Goal: Task Accomplishment & Management: Manage account settings

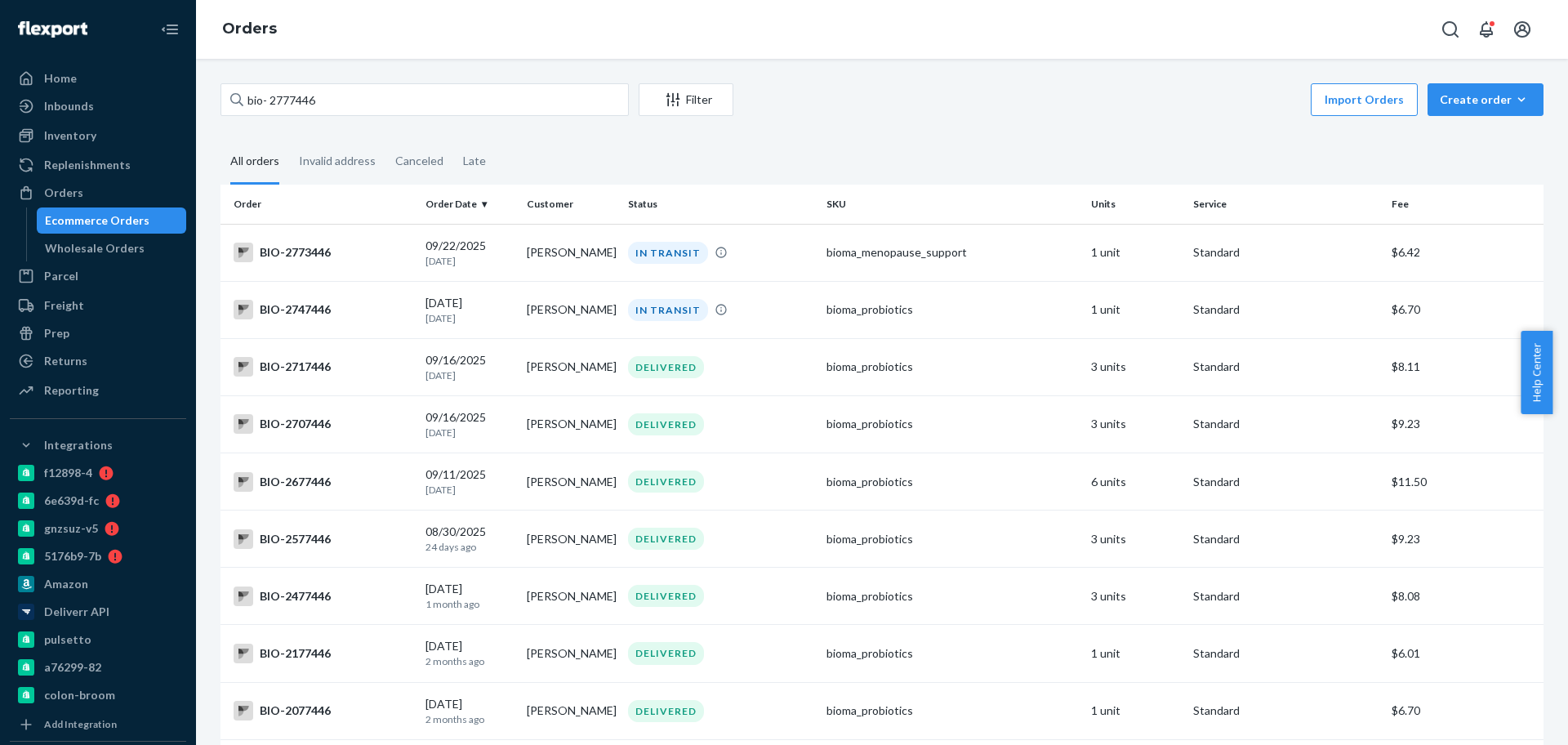
click at [304, 99] on input "bio- 2777446" at bounding box center [424, 99] width 408 height 32
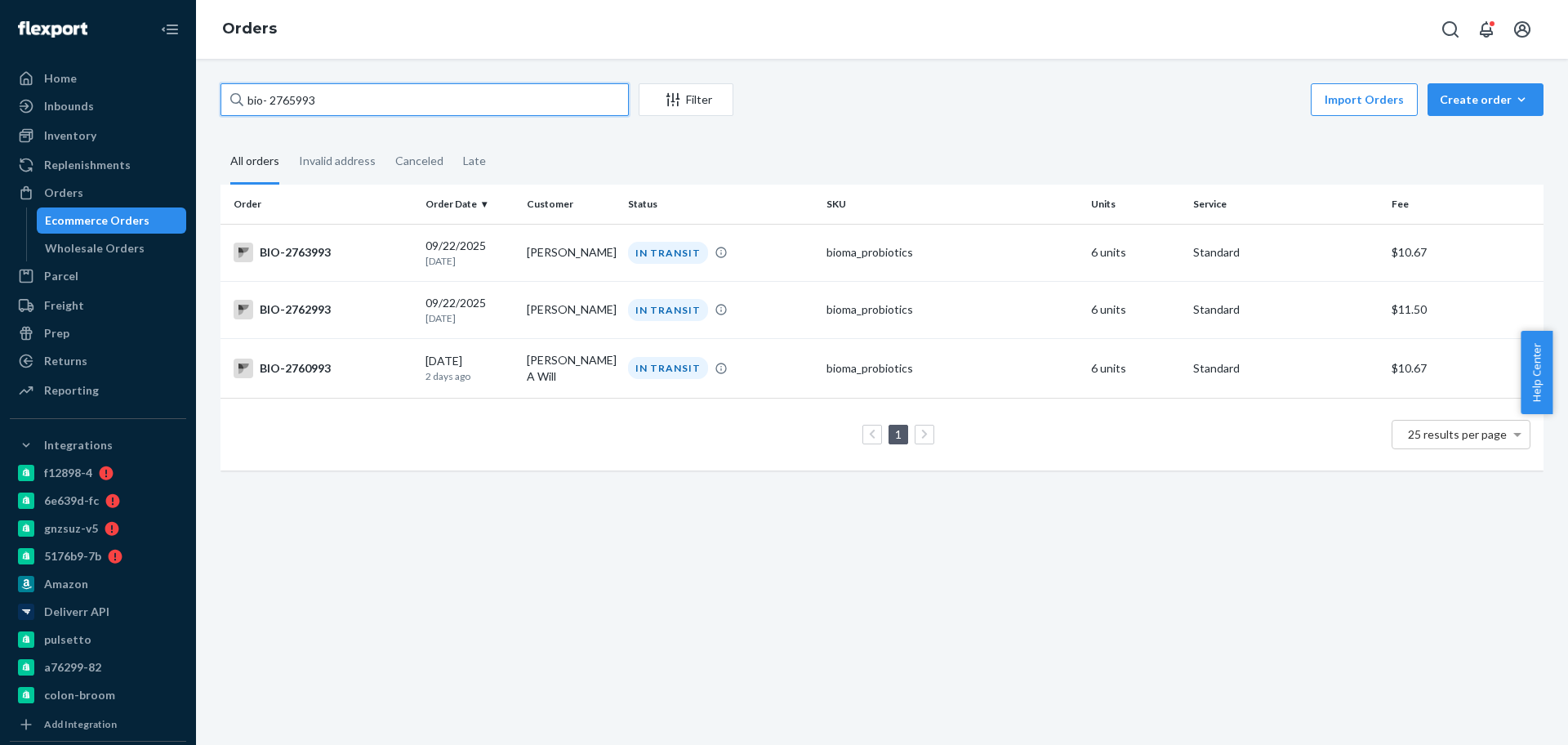
click at [303, 89] on input "bio- 2765993" at bounding box center [424, 99] width 408 height 32
paste input "9350"
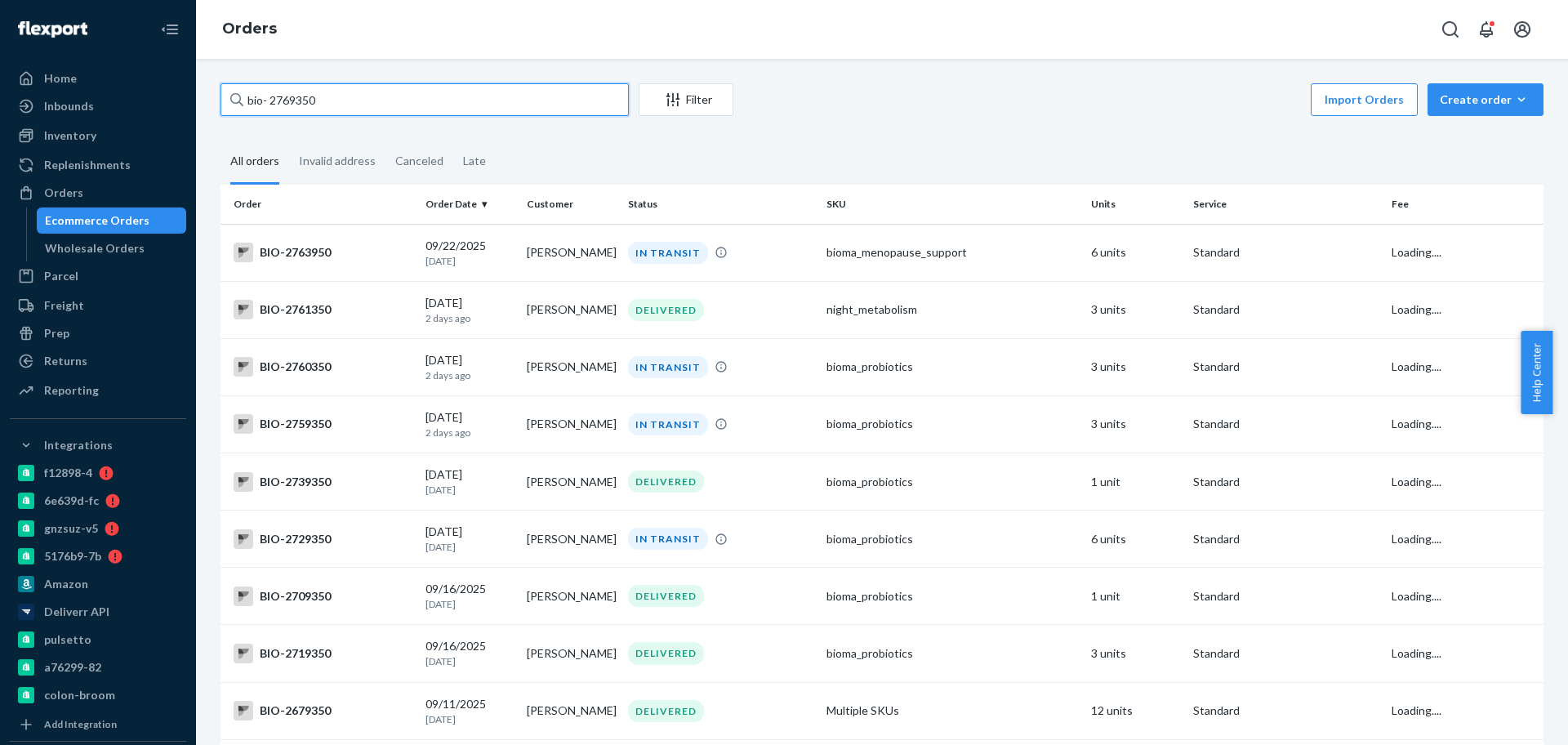
click at [268, 105] on input "bio- 2769350" at bounding box center [424, 99] width 408 height 32
click at [298, 111] on input "bio-2769350" at bounding box center [424, 99] width 408 height 32
click at [298, 110] on input "bio-2769350" at bounding box center [424, 99] width 408 height 32
paste input "658895"
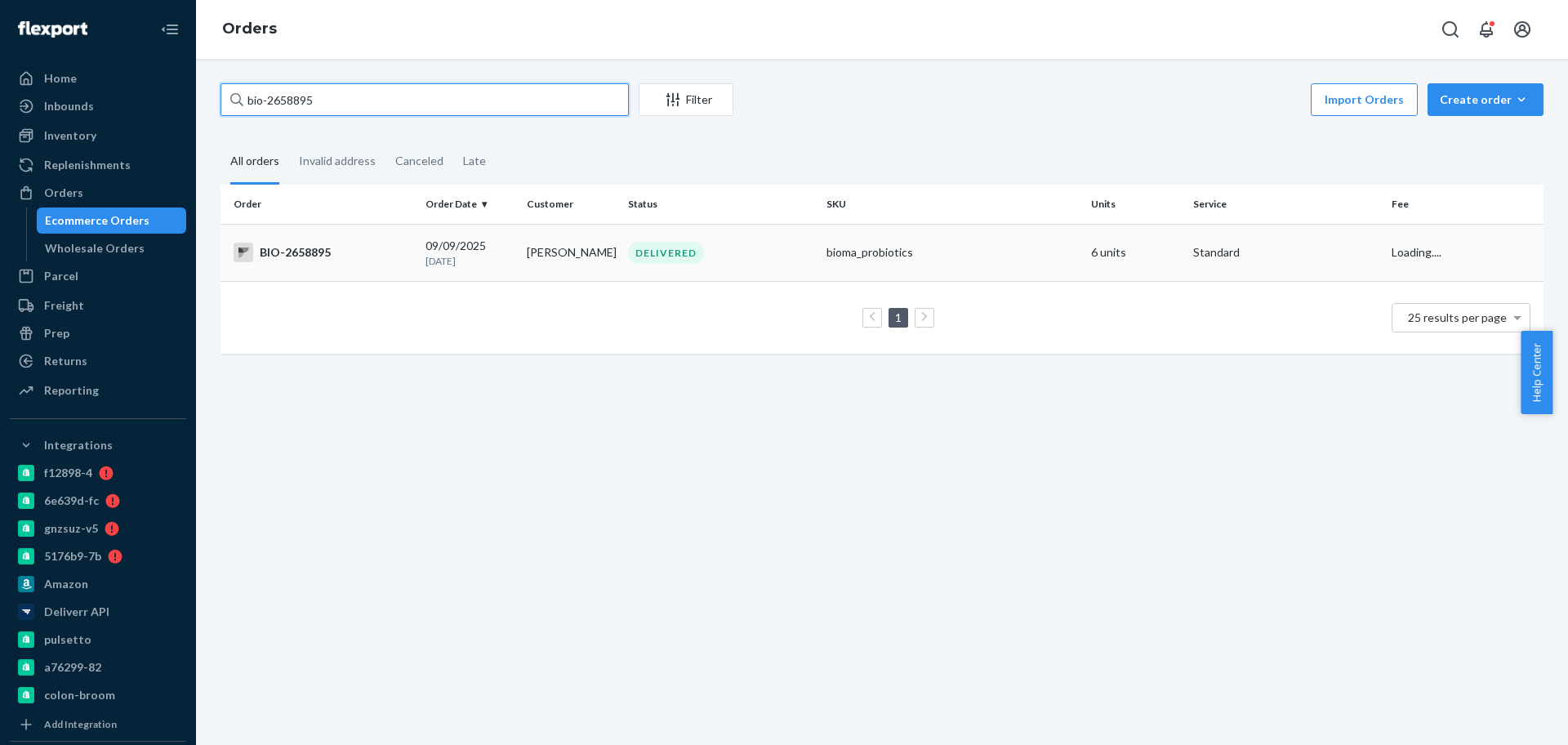
type input "bio-2658895"
click at [353, 247] on div "BIO-2658895" at bounding box center [322, 252] width 178 height 20
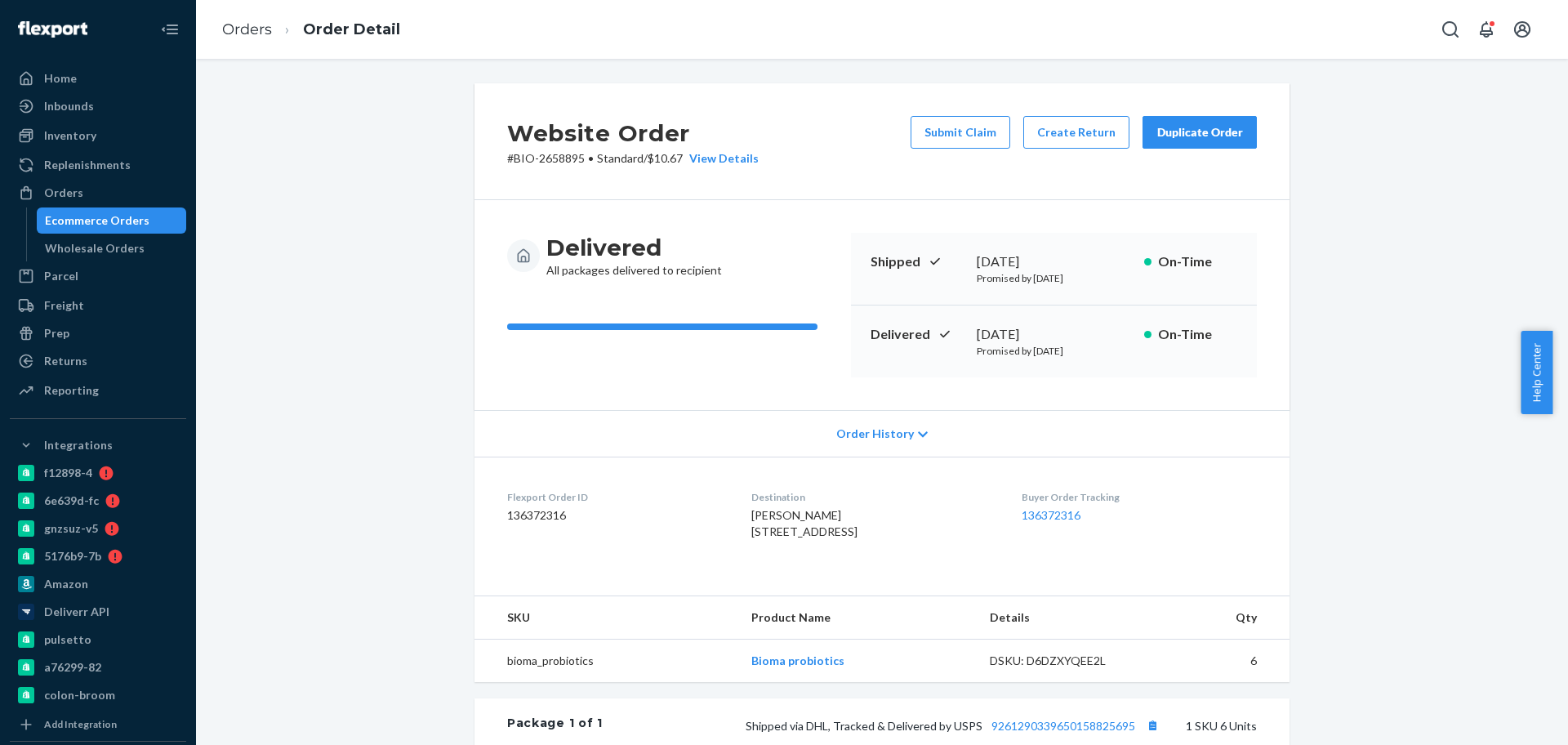
drag, startPoint x: 1085, startPoint y: 375, endPoint x: 1109, endPoint y: 327, distance: 53.7
click at [1084, 355] on div "Delivered [DATE] Promised by [DATE] On-Time" at bounding box center [1053, 341] width 405 height 72
drag, startPoint x: 1104, startPoint y: 332, endPoint x: 965, endPoint y: 320, distance: 139.5
click at [965, 320] on div "Delivered [DATE] Promised by [DATE] On-Time" at bounding box center [1053, 341] width 405 height 72
copy div "[DATE]"
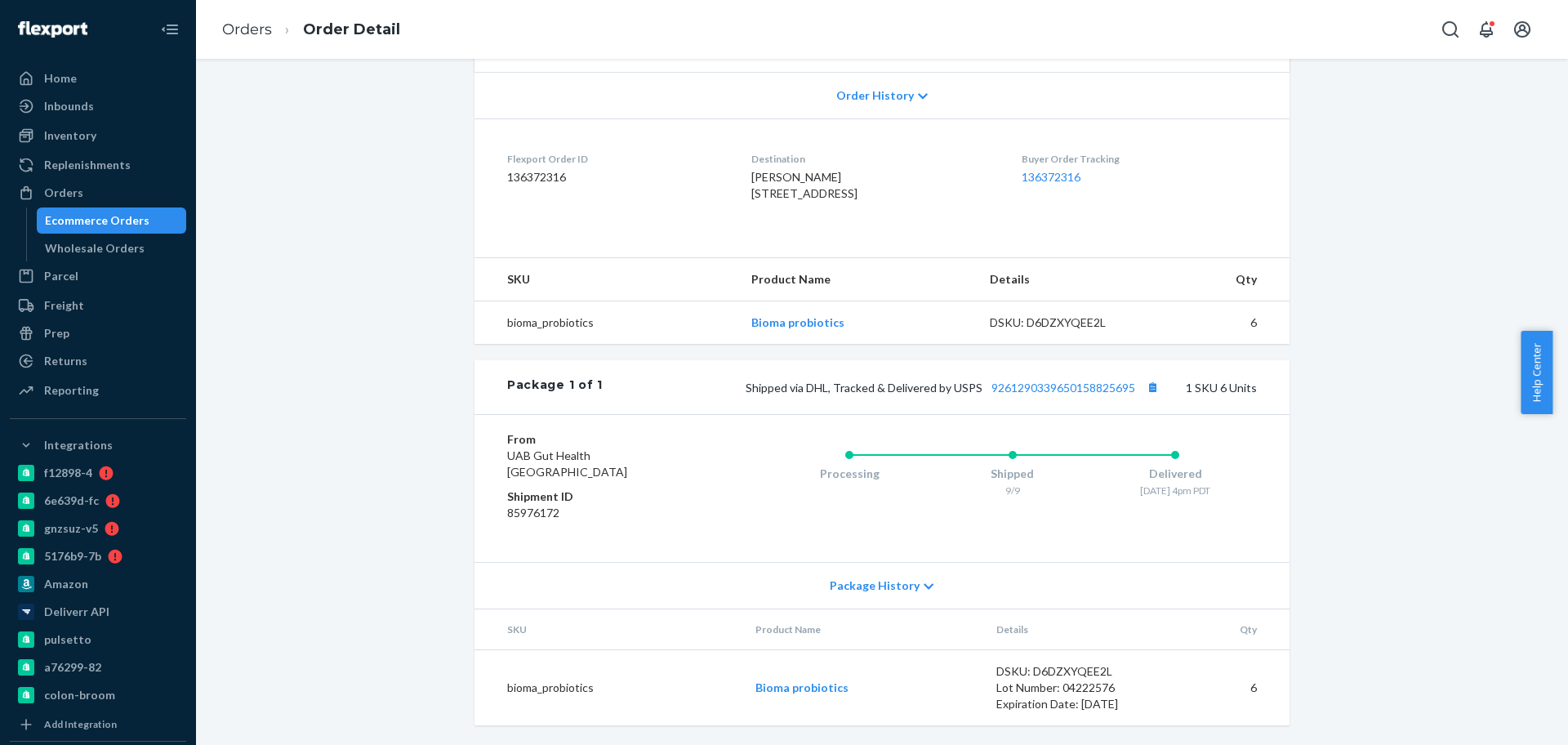
scroll to position [387, 0]
click at [1047, 392] on link "9261290339650158825695" at bounding box center [1063, 387] width 144 height 14
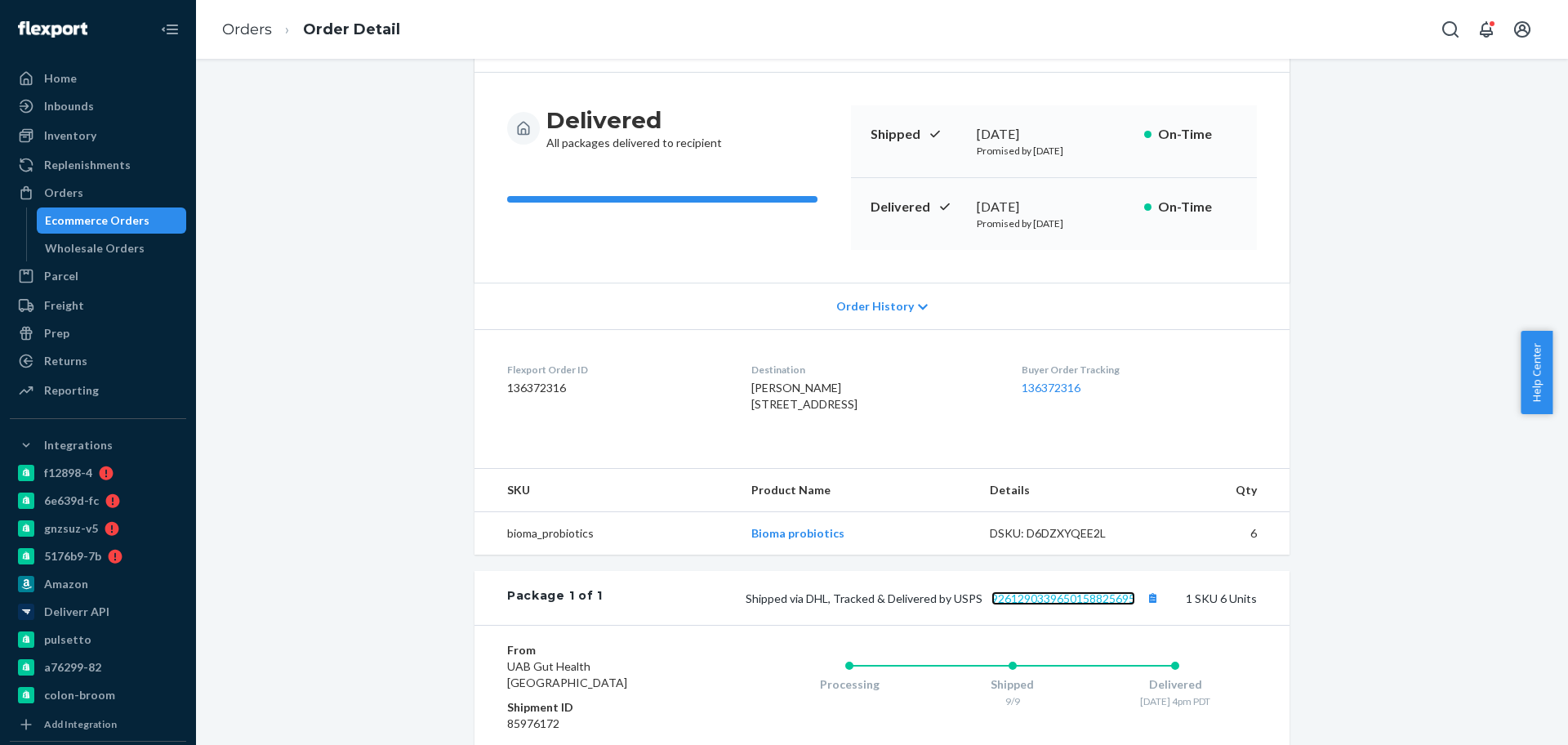
scroll to position [0, 0]
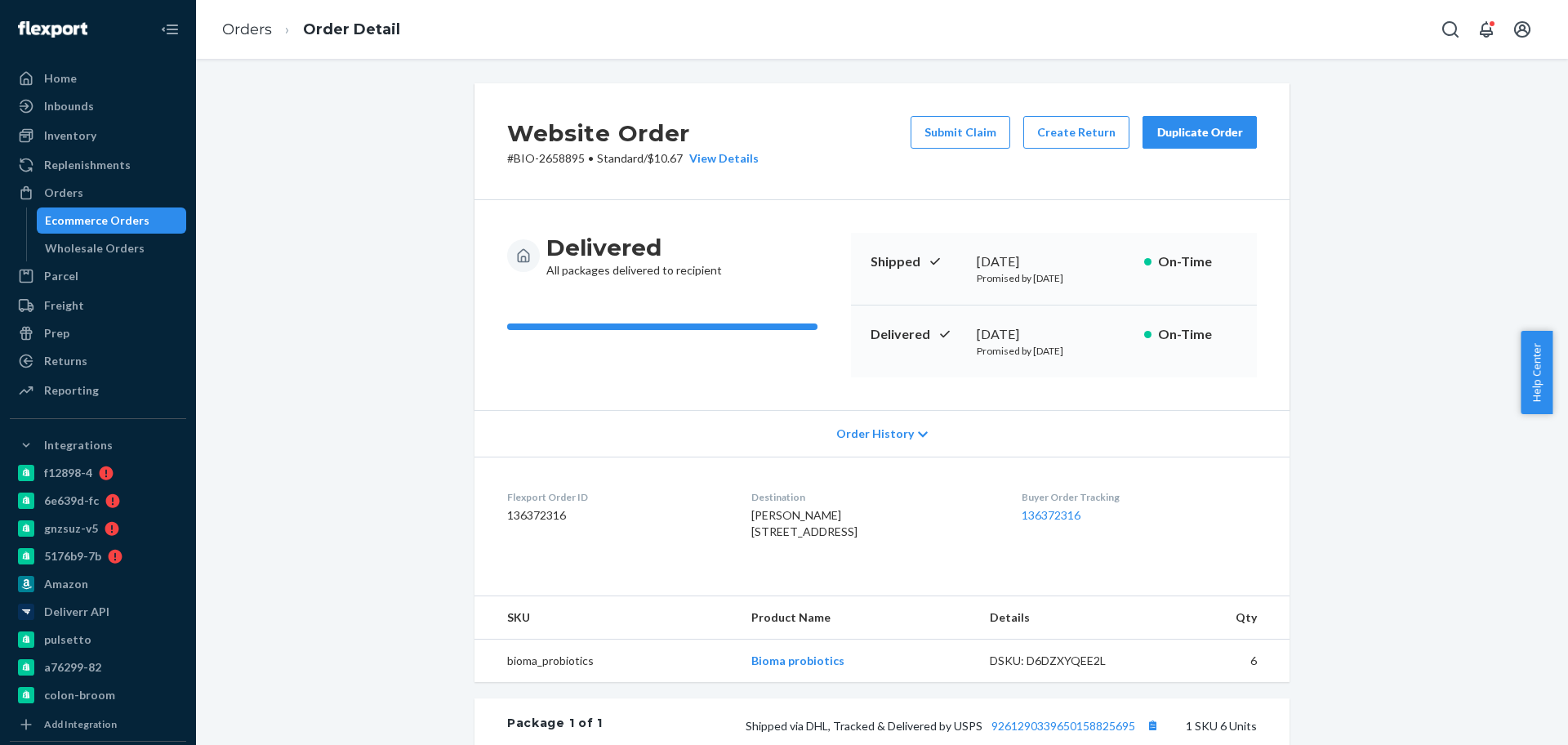
click at [258, 17] on ol "Orders Order Detail" at bounding box center [311, 30] width 204 height 49
click at [258, 18] on ol "Orders Order Detail" at bounding box center [311, 30] width 204 height 49
click at [259, 23] on link "Orders" at bounding box center [247, 29] width 50 height 18
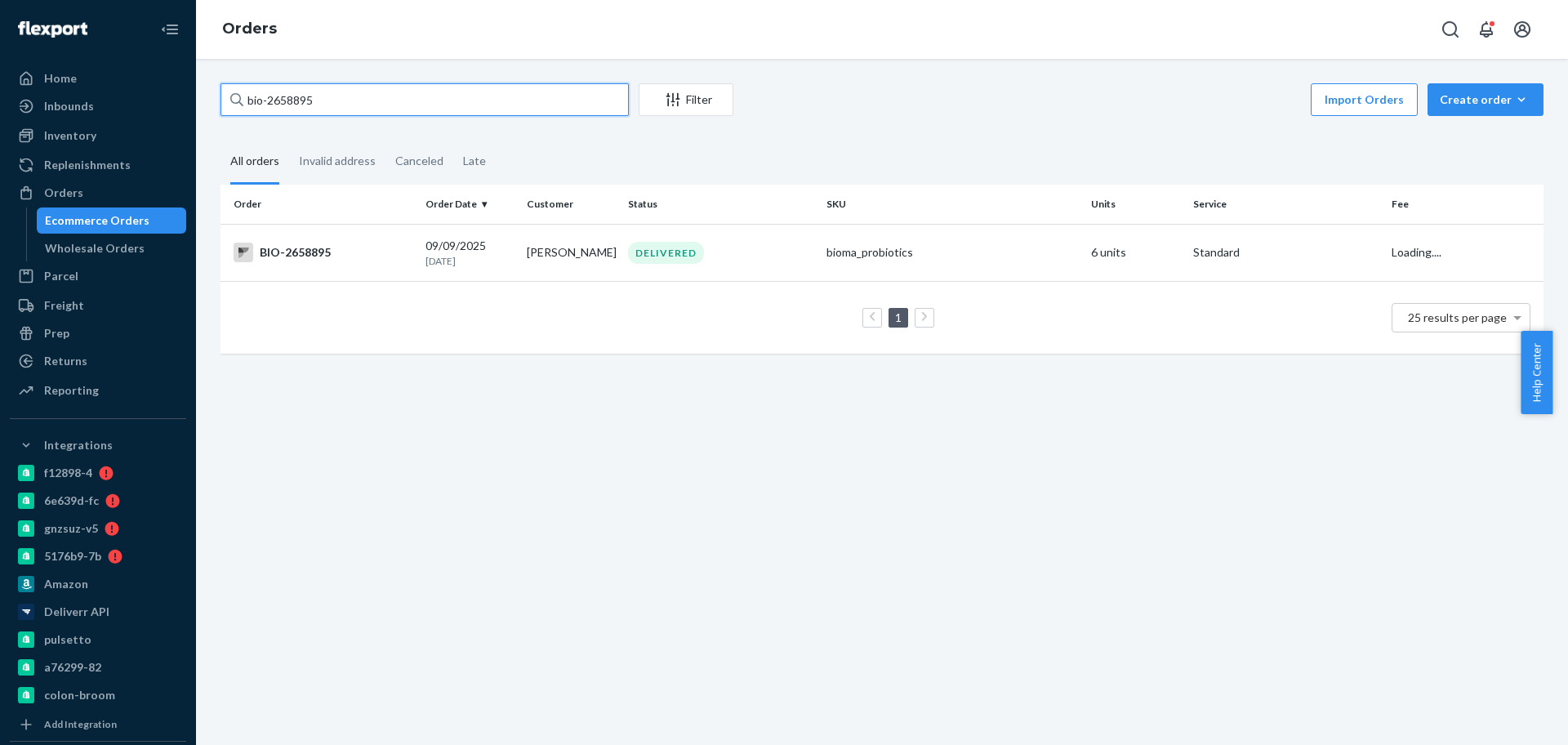
click at [326, 102] on input "bio-2658895" at bounding box center [424, 99] width 408 height 32
paste input "99499"
type input "bio-2699499"
click at [363, 226] on td "BIO-2699499" at bounding box center [320, 253] width 198 height 57
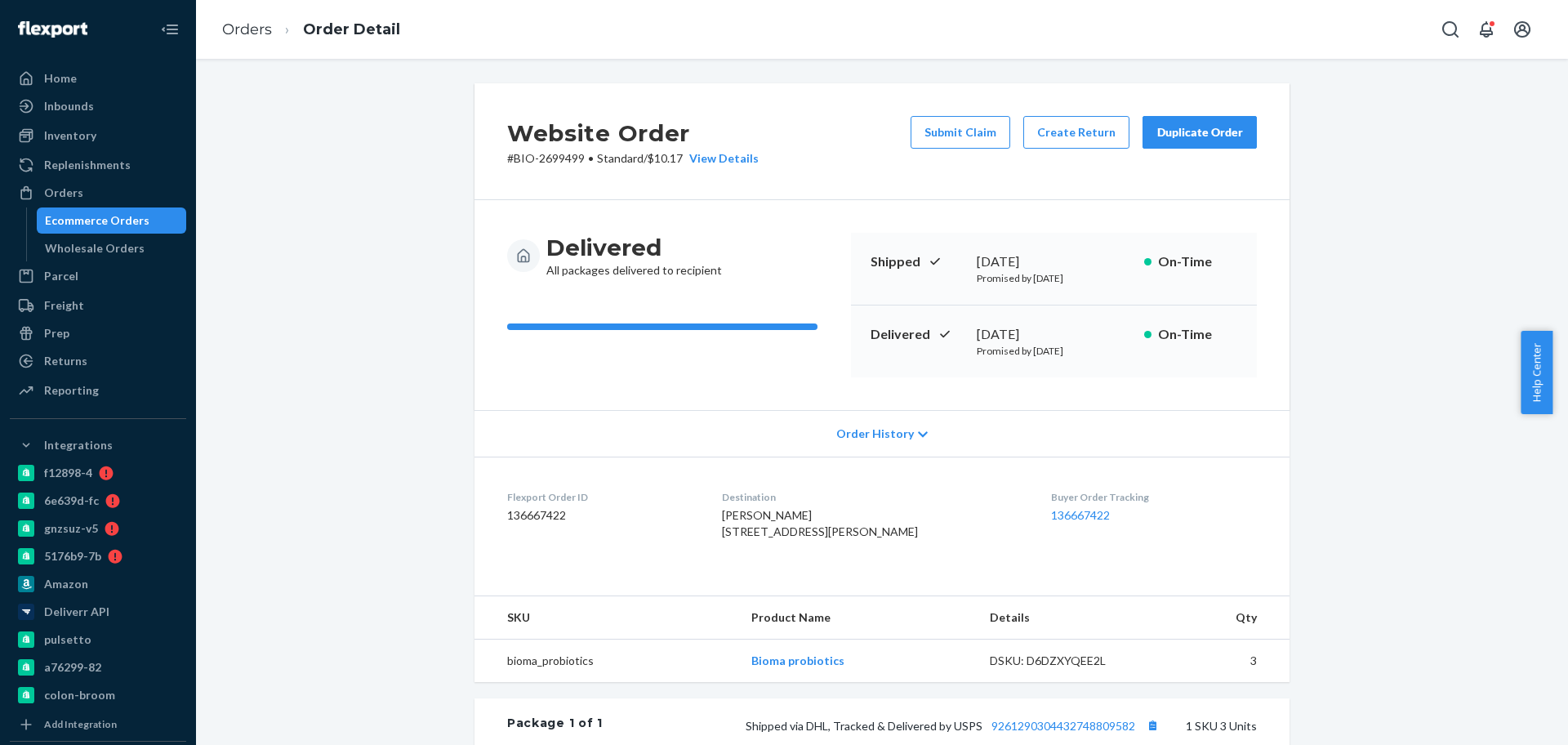
drag, startPoint x: 1105, startPoint y: 326, endPoint x: 951, endPoint y: 324, distance: 154.0
click at [951, 324] on div "Delivered [DATE] Promised by [DATE] On-Time" at bounding box center [1053, 341] width 405 height 72
copy div "[DATE]"
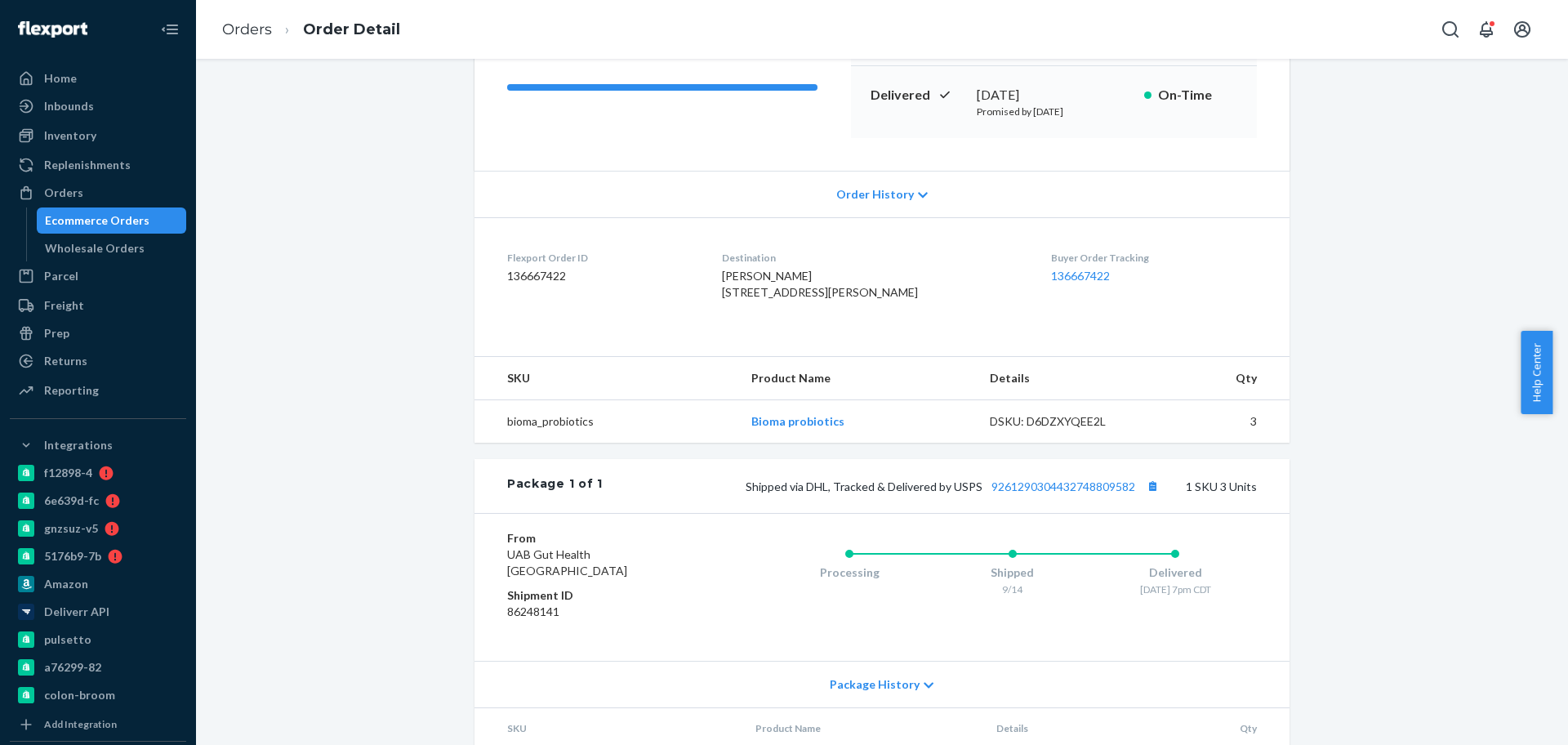
scroll to position [371, 0]
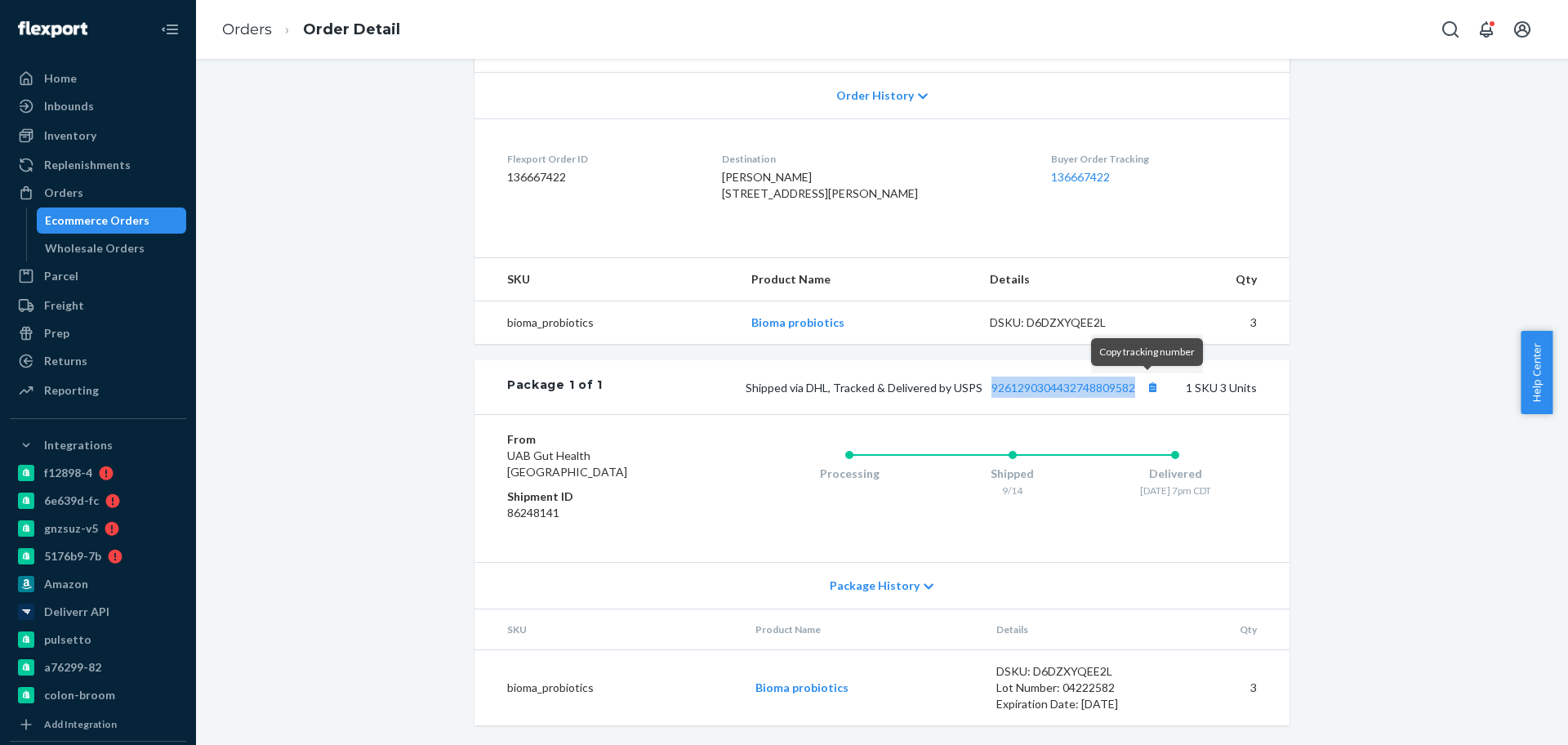
drag, startPoint x: 979, startPoint y: 404, endPoint x: 1104, endPoint y: 414, distance: 125.4
click at [1140, 395] on div "Package 1 of 1 Shipped via DHL, Tracked & Delivered by USPS 9261290304432748809…" at bounding box center [881, 387] width 815 height 54
copy link "9261290304432748809582"
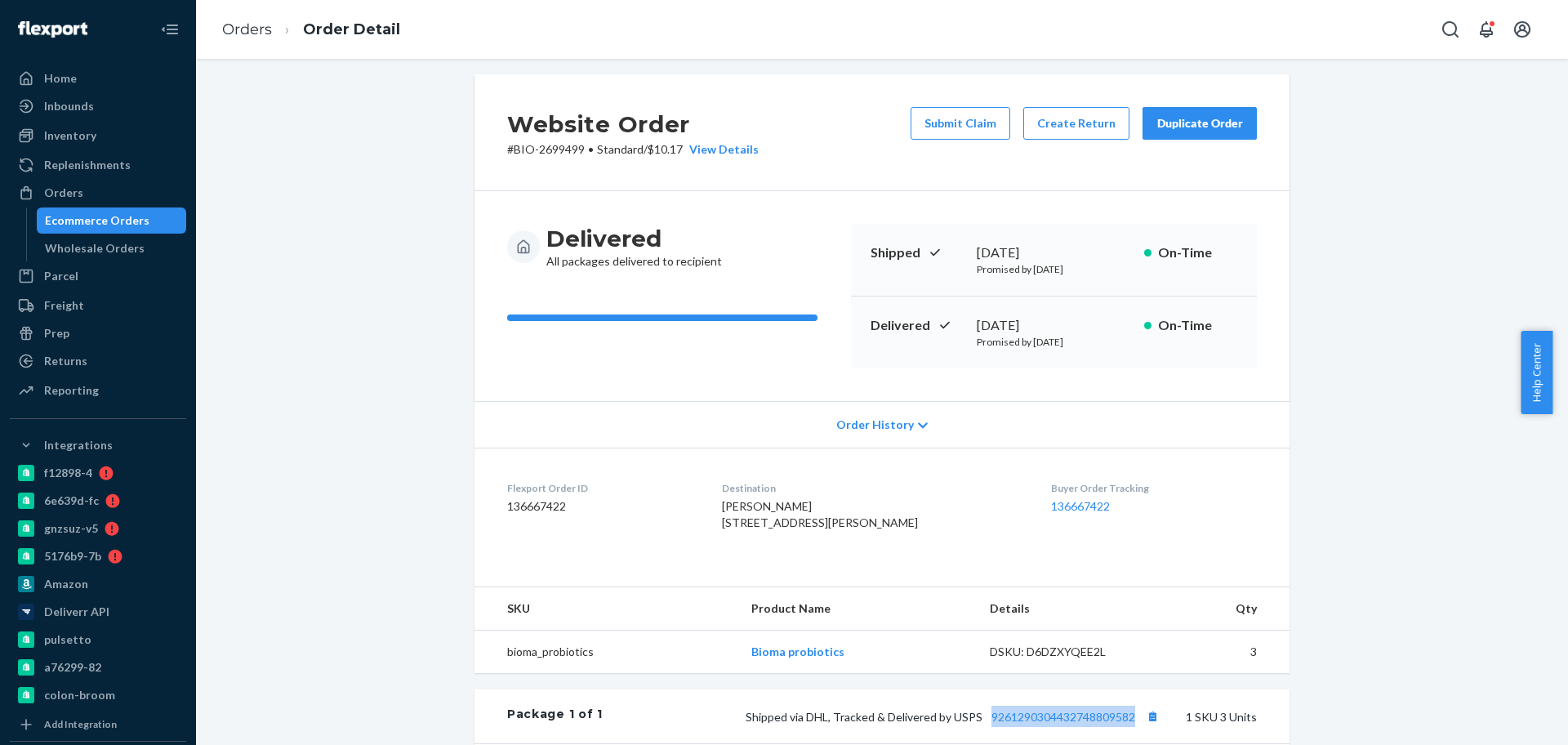
scroll to position [0, 0]
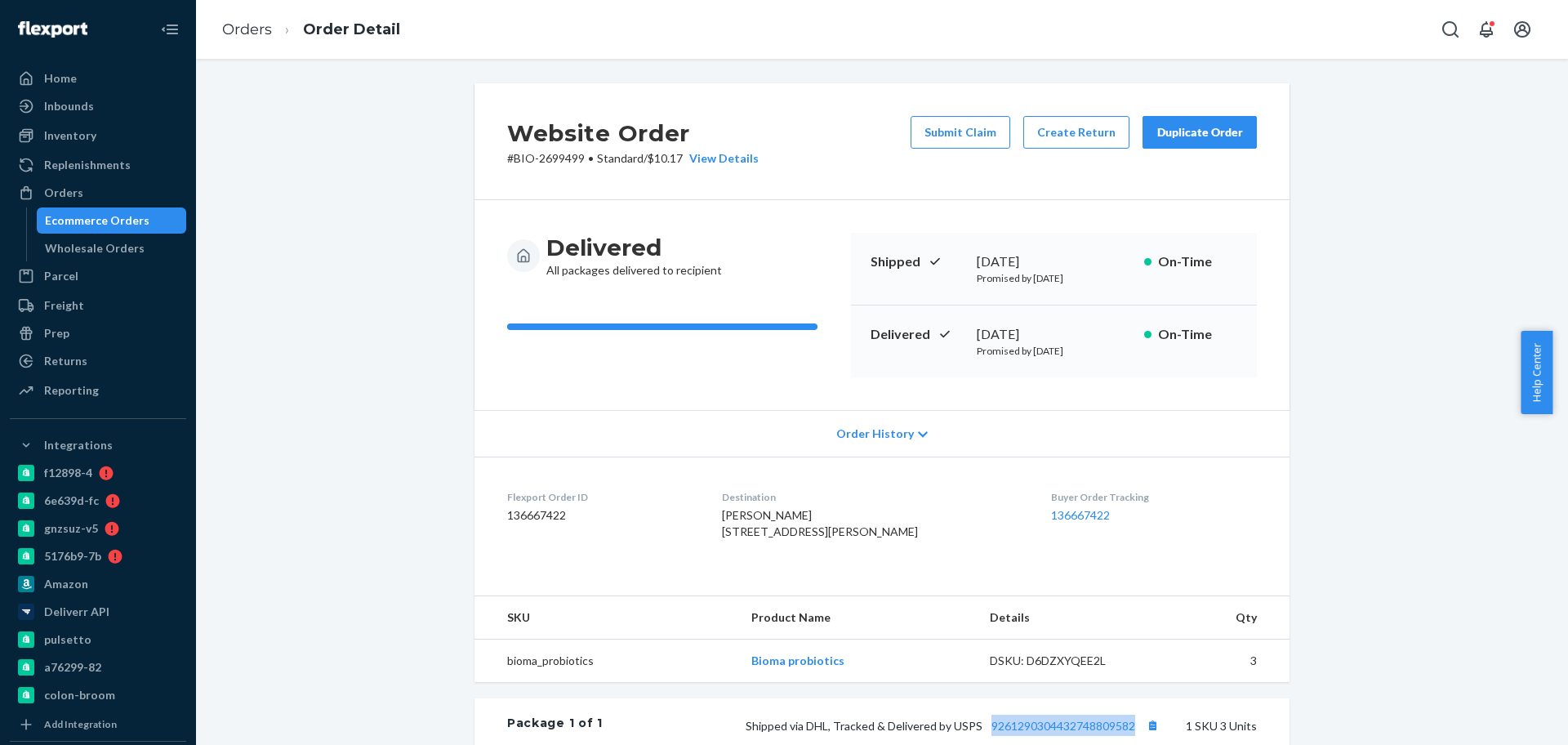
drag, startPoint x: 1087, startPoint y: 333, endPoint x: 967, endPoint y: 342, distance: 120.3
click at [967, 342] on div "Delivered [DATE] Promised by [DATE] On-Time" at bounding box center [1053, 341] width 405 height 72
copy div "[DATE]"
click at [1056, 139] on button "Create Return" at bounding box center [1076, 133] width 106 height 32
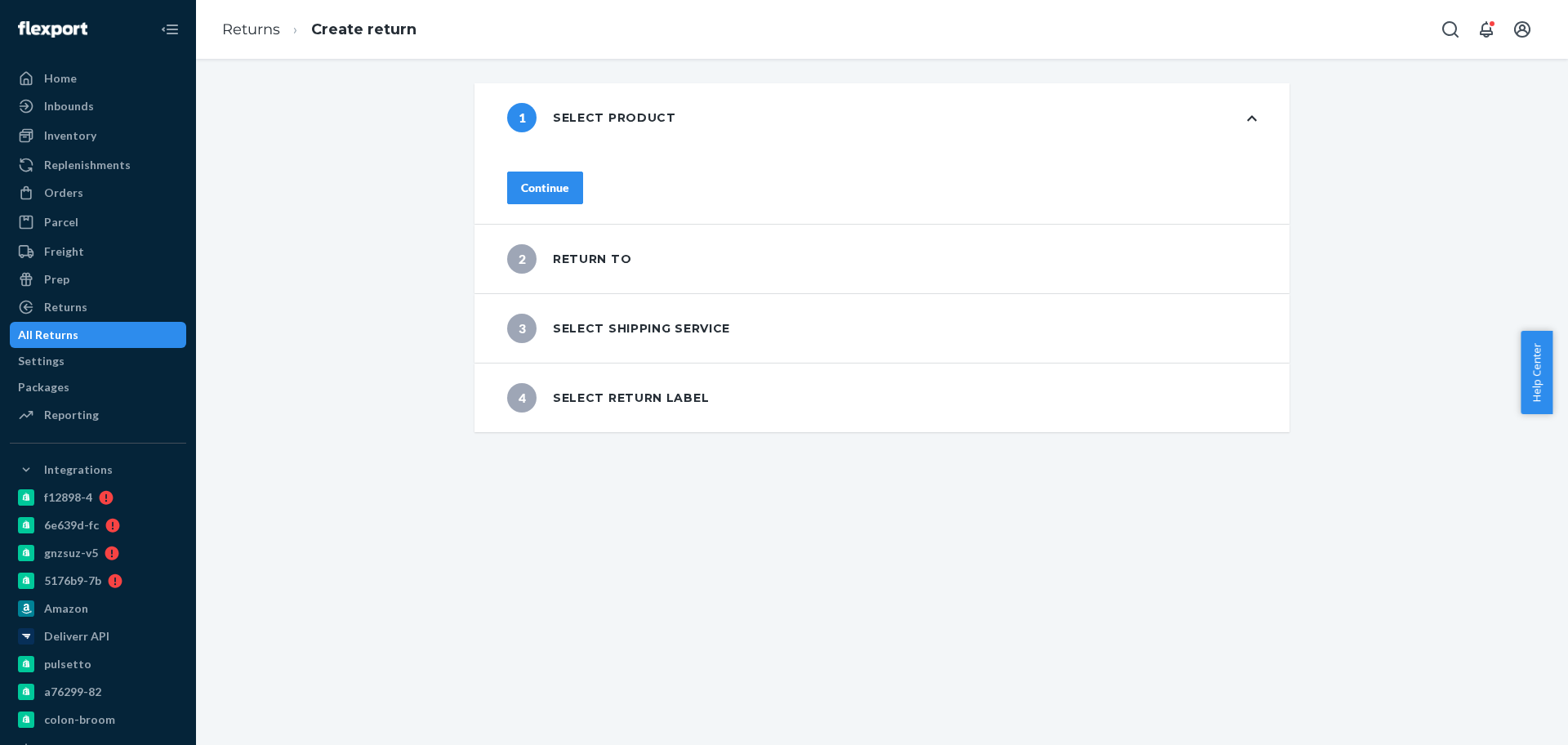
click at [583, 195] on button "Continue" at bounding box center [546, 188] width 76 height 32
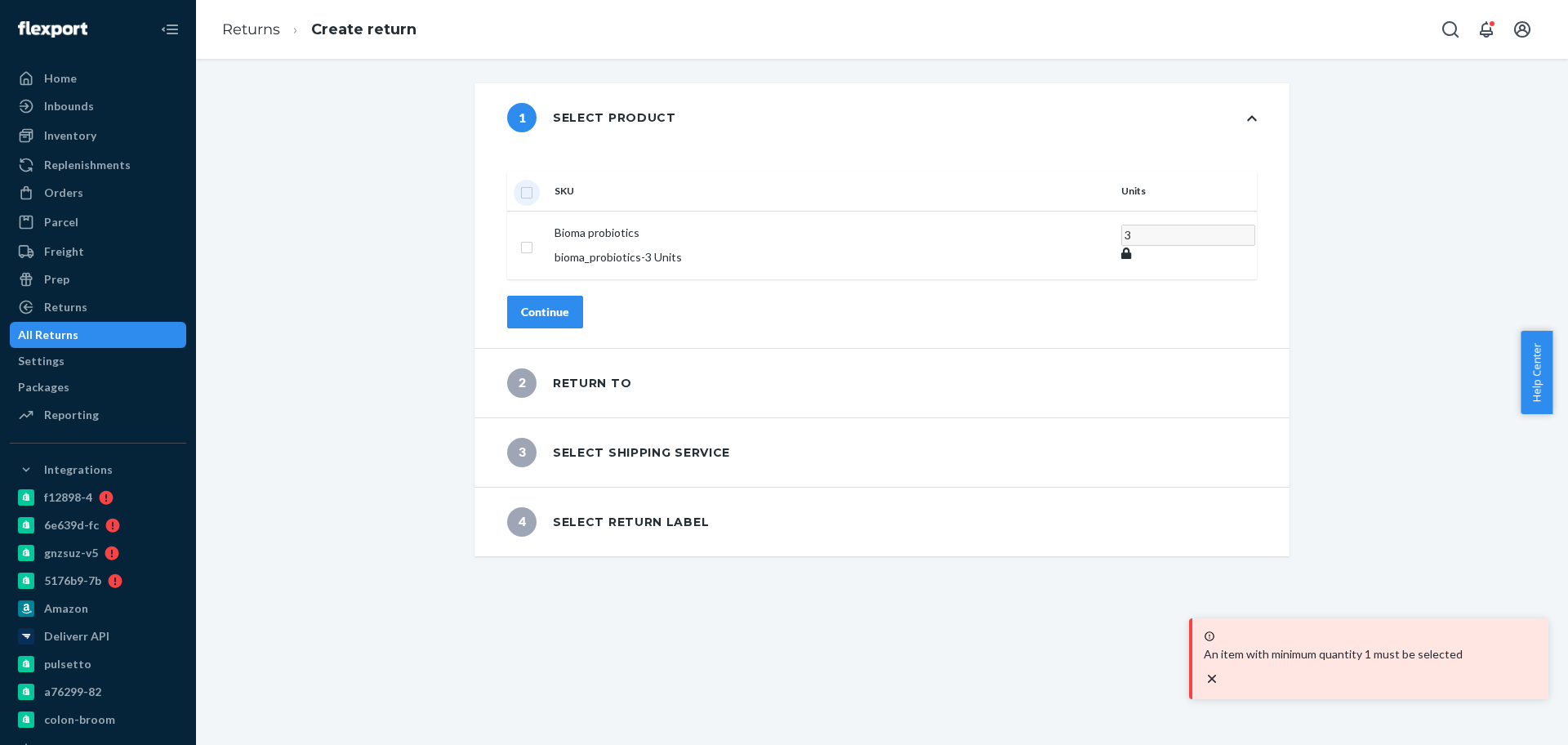
click at [533, 182] on input "checkbox" at bounding box center [526, 191] width 13 height 17
checkbox input "true"
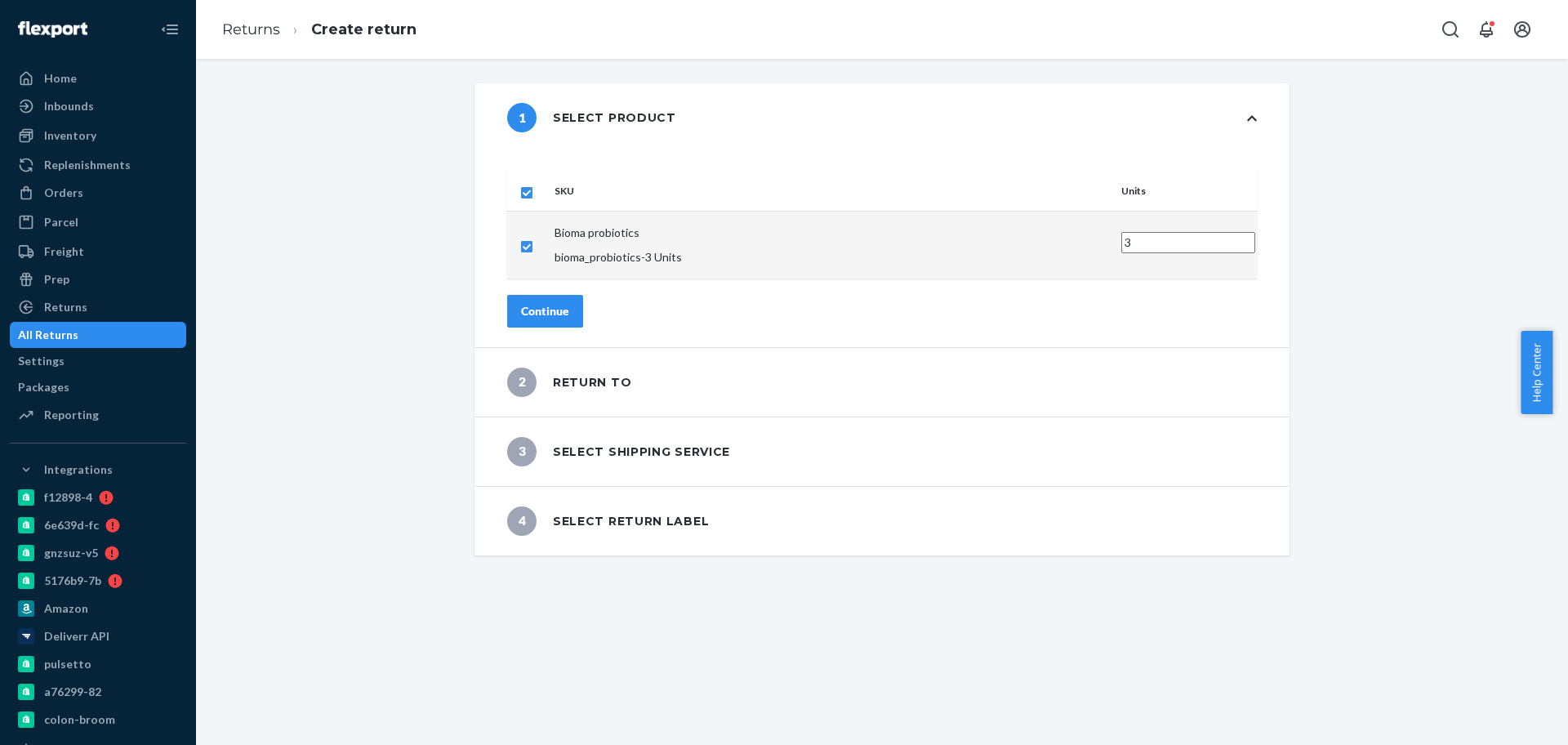
drag, startPoint x: 1024, startPoint y: 218, endPoint x: 968, endPoint y: 217, distance: 56.0
click at [968, 217] on tr "Bioma probiotics bioma_probiotics - 3 Units 3" at bounding box center [882, 244] width 750 height 68
type input "2"
click at [572, 300] on button "Continue" at bounding box center [546, 311] width 76 height 32
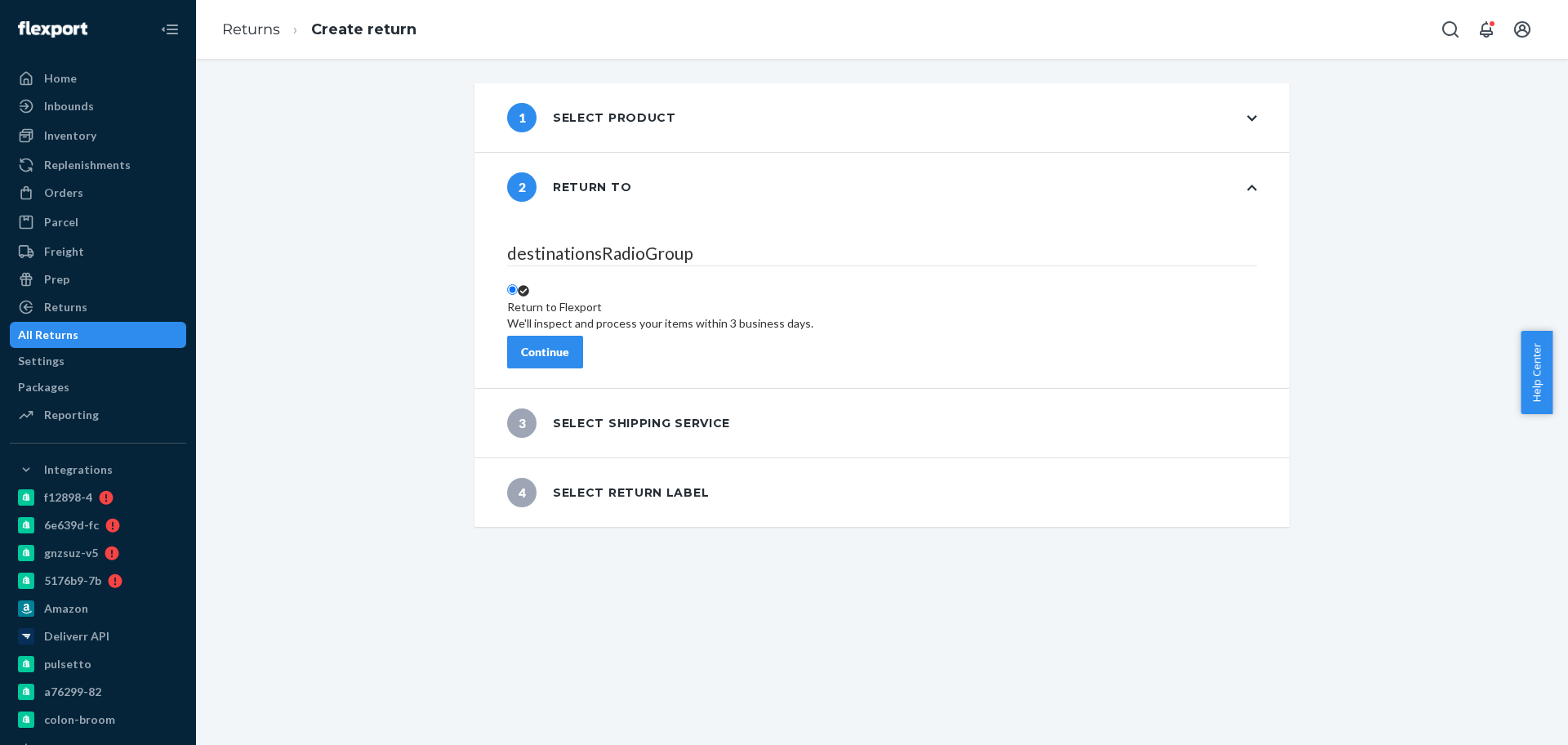
click at [569, 343] on div "Continue" at bounding box center [545, 351] width 49 height 16
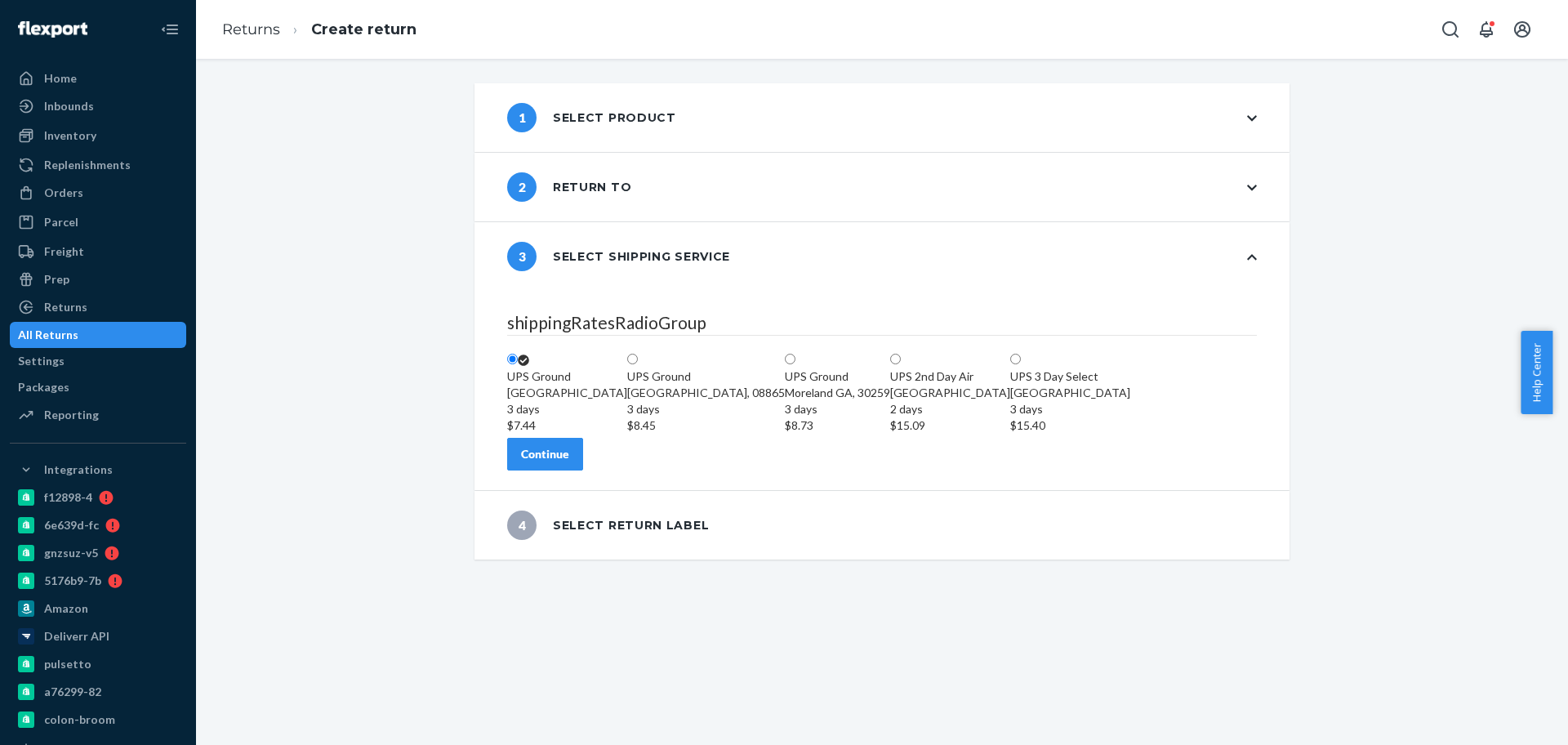
click at [569, 463] on div "Continue" at bounding box center [545, 453] width 49 height 16
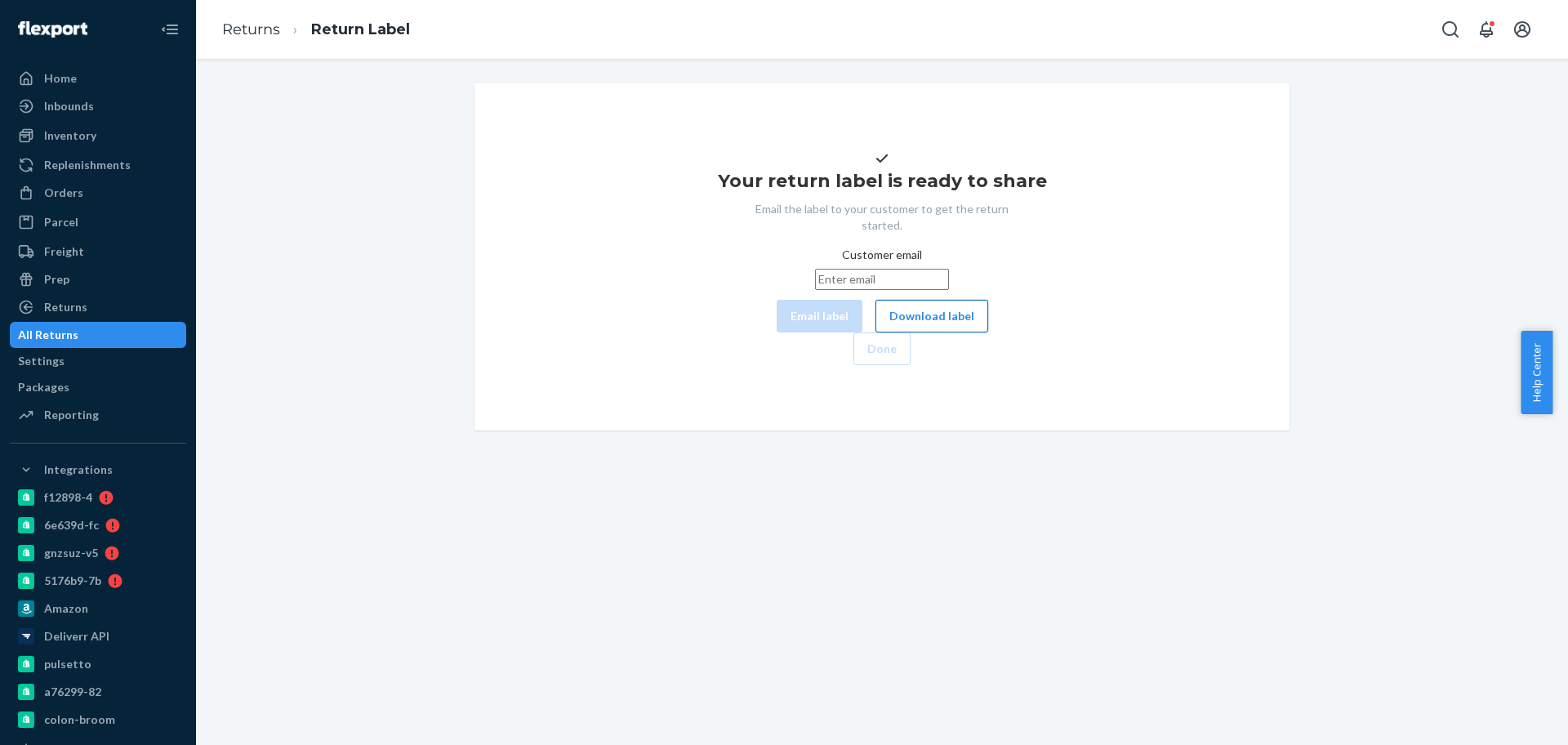
click at [881, 332] on button "Download label" at bounding box center [932, 316] width 113 height 32
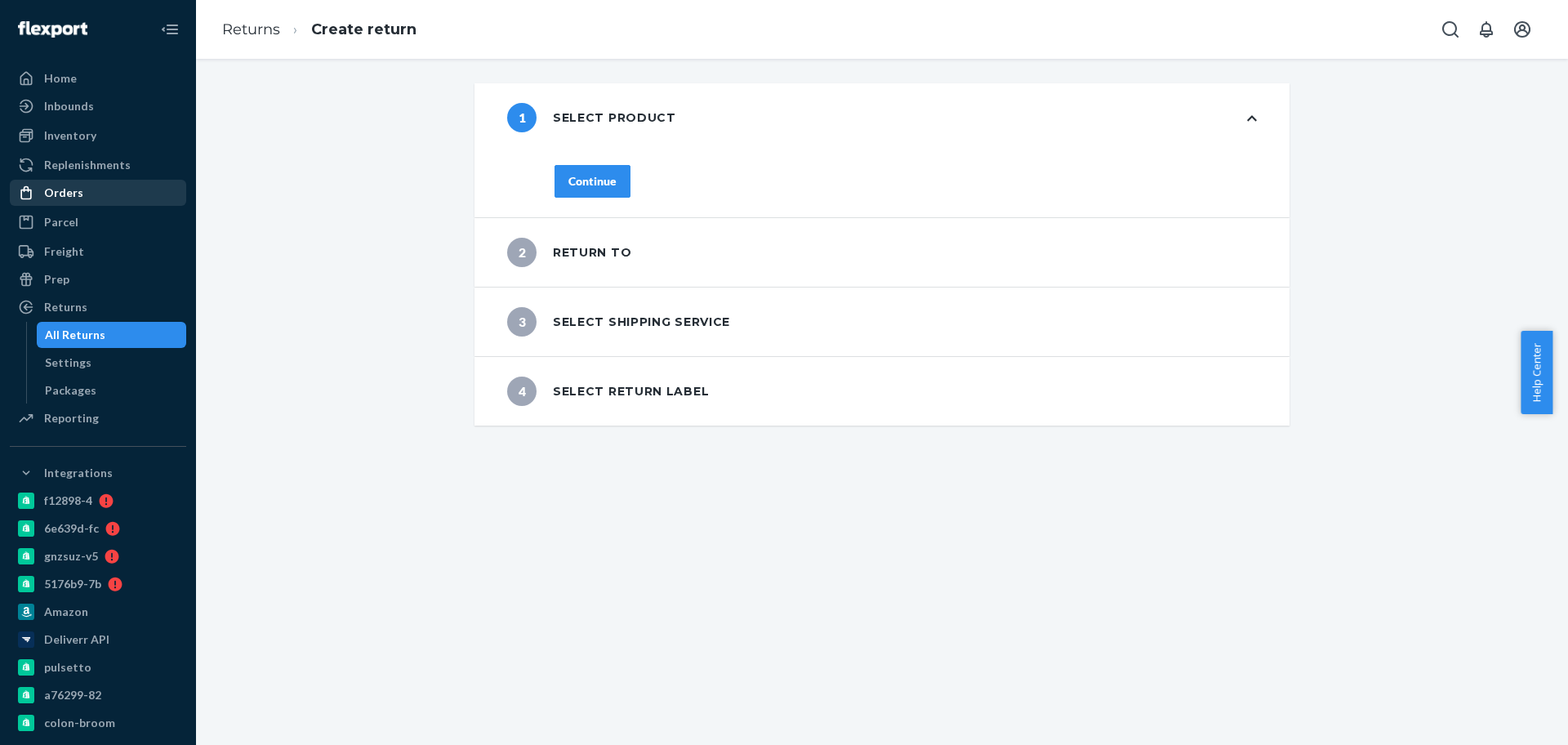
click at [74, 197] on div "Orders" at bounding box center [63, 192] width 39 height 16
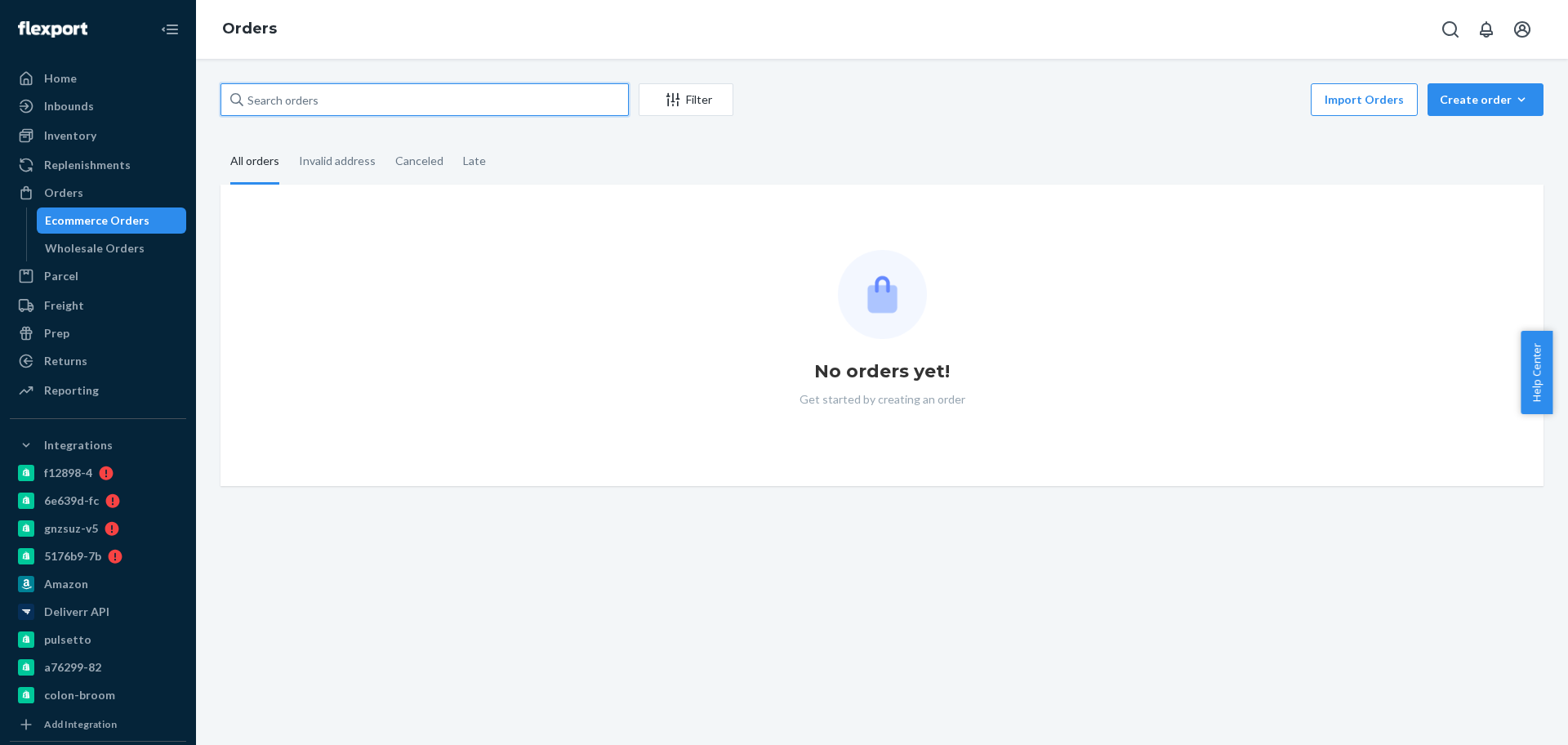
click at [311, 97] on input "text" at bounding box center [424, 99] width 408 height 32
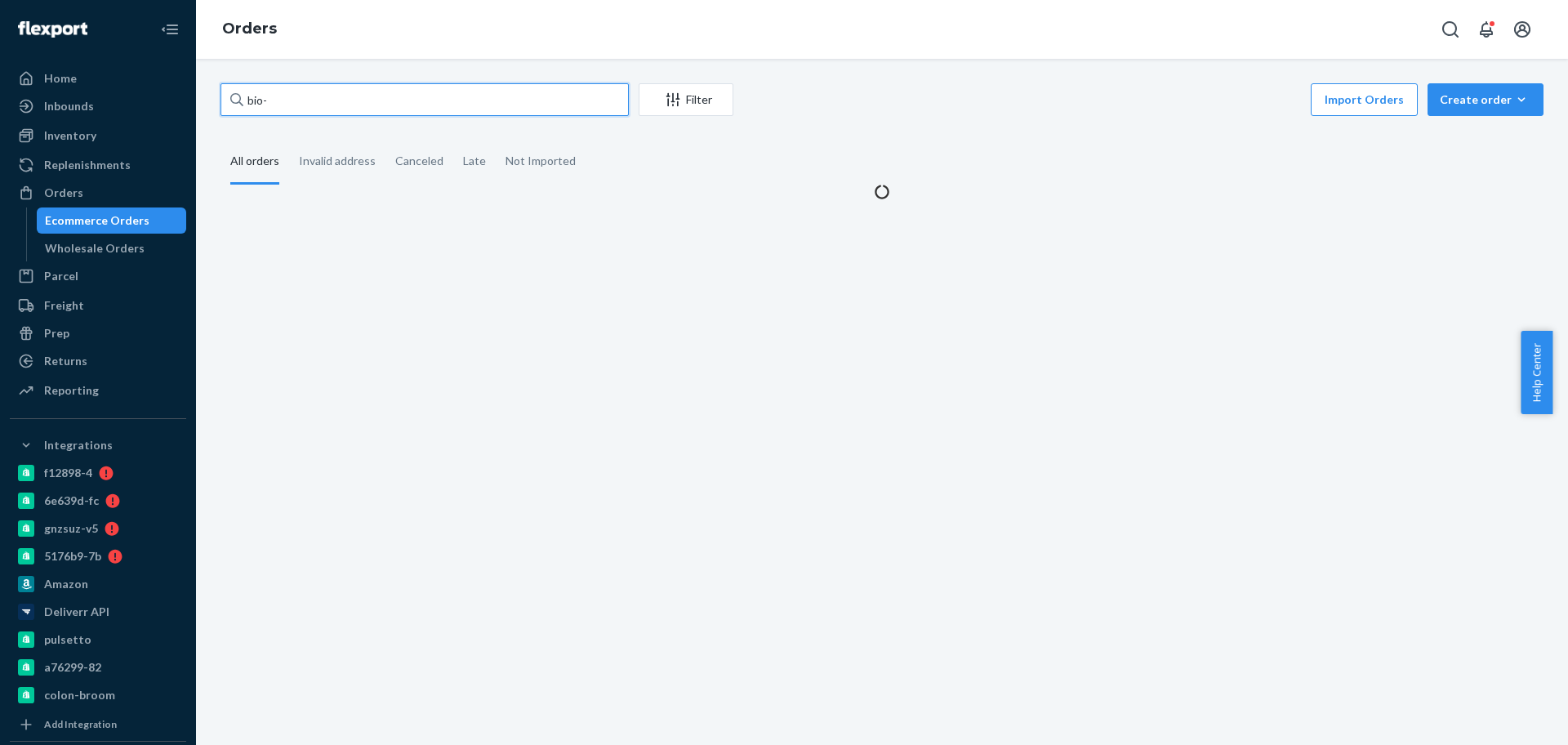
paste input "2778438"
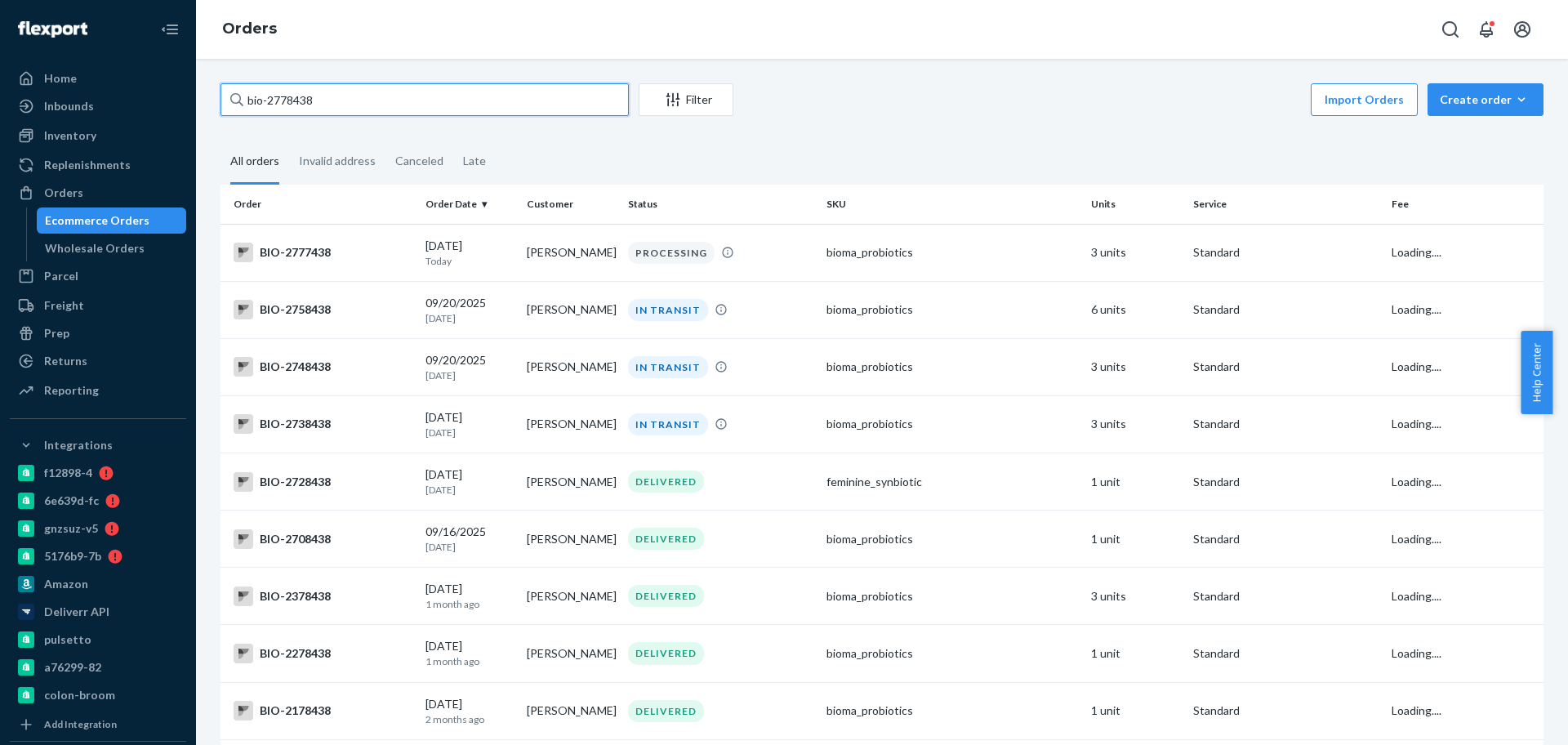
click at [270, 95] on input "bio-2778438" at bounding box center [424, 99] width 408 height 32
click at [293, 88] on input "bio- 2778438" at bounding box center [424, 99] width 408 height 32
paste input "766"
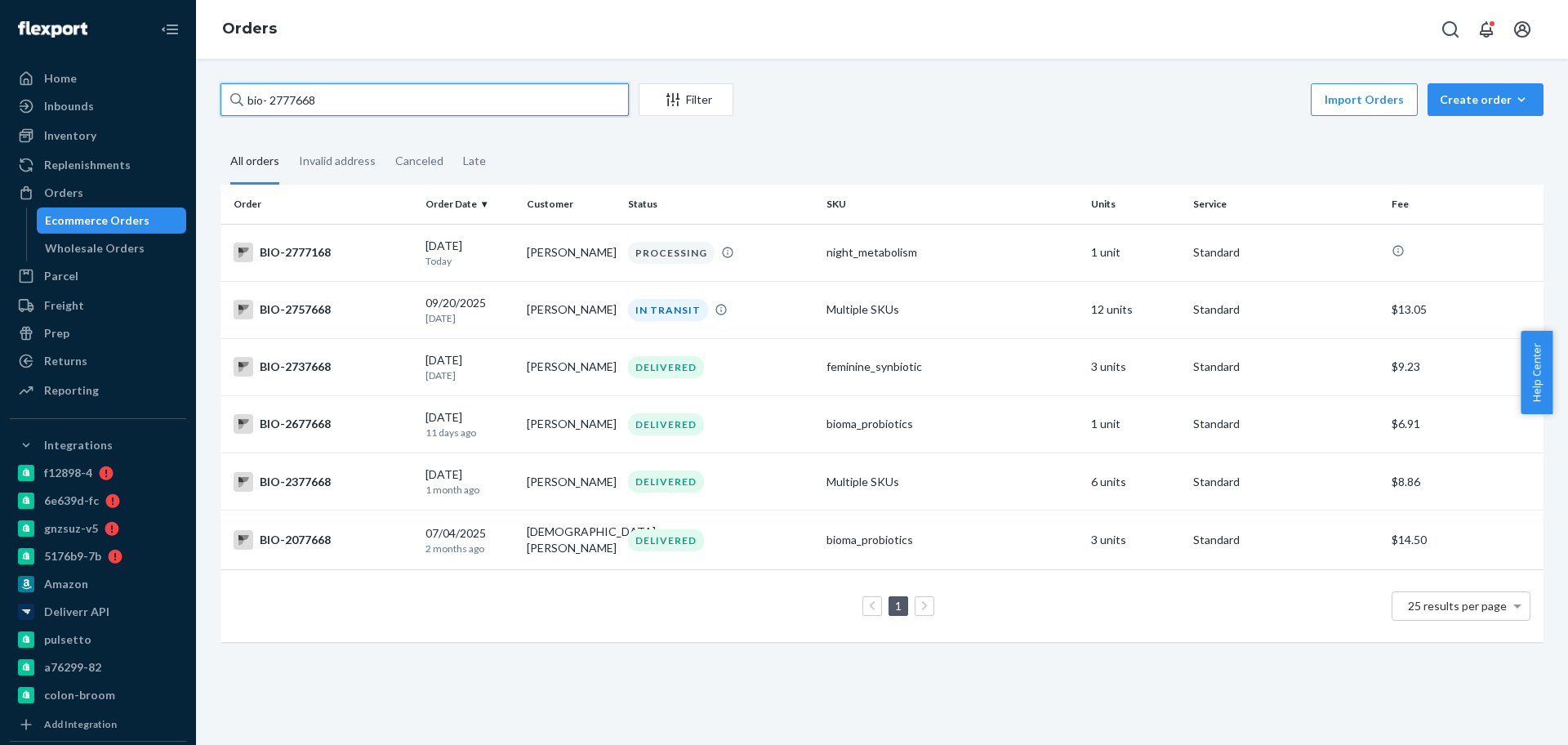
click at [270, 90] on input "bio- 2777668" at bounding box center [424, 99] width 408 height 32
click at [283, 105] on input "bio- 2777668" at bounding box center [424, 99] width 408 height 32
paste input "516396"
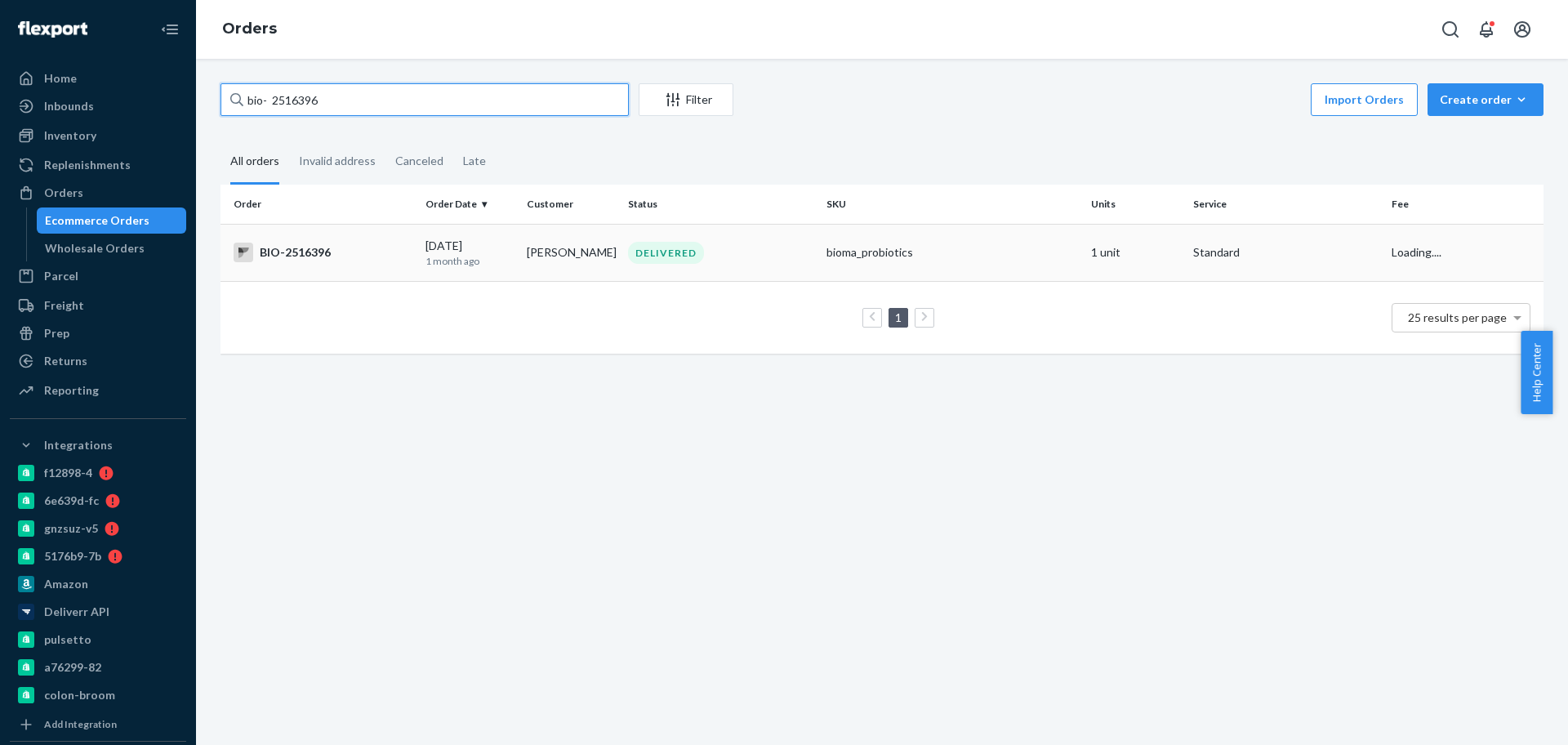
type input "bio- 2516396"
click at [502, 254] on p "1 month ago" at bounding box center [469, 260] width 88 height 14
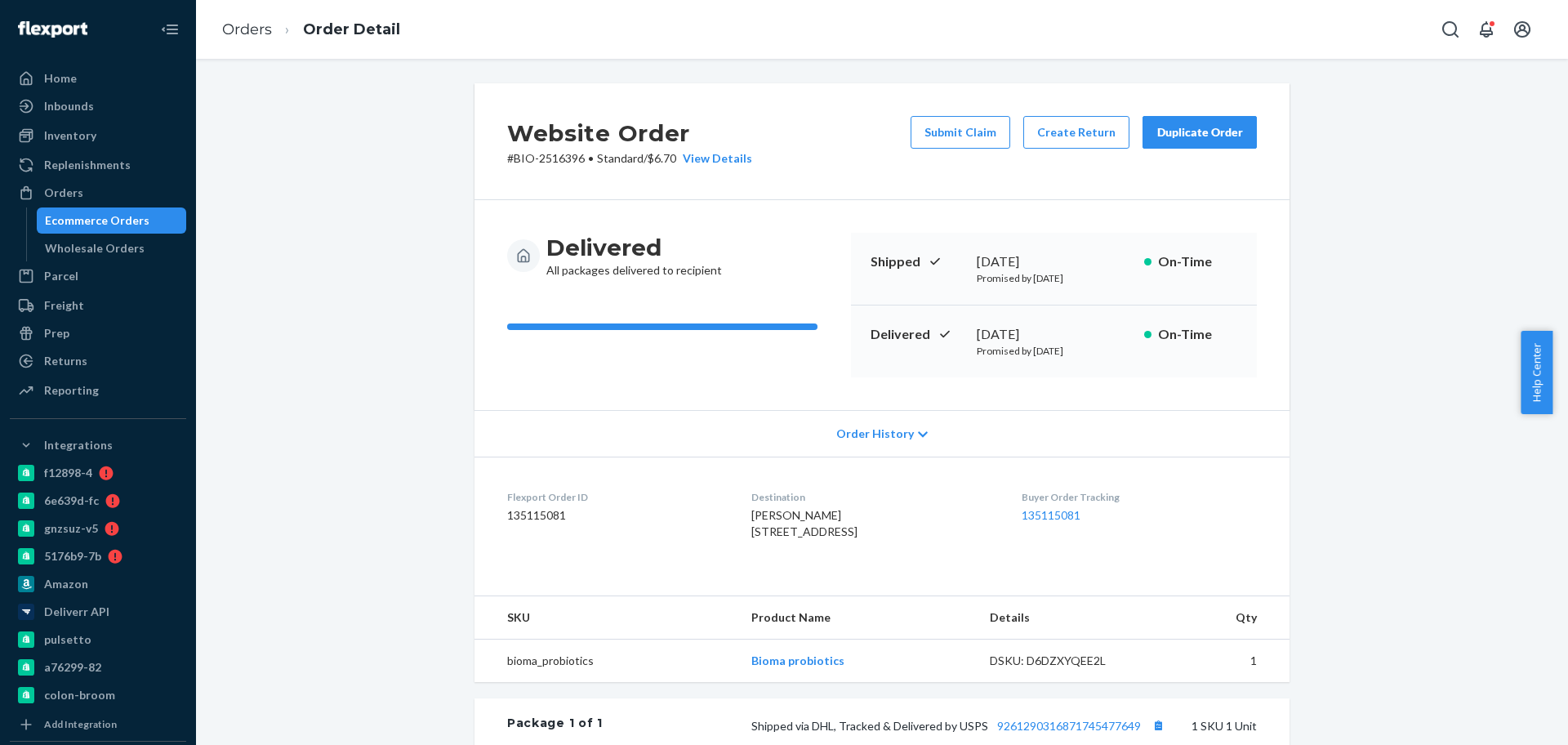
drag, startPoint x: 1077, startPoint y: 342, endPoint x: 959, endPoint y: 324, distance: 119.4
click at [959, 324] on div "Delivered August 27, 2025 Promised by September 4, 2025 On-Time" at bounding box center [1053, 341] width 405 height 72
copy div "August 27, 2025"
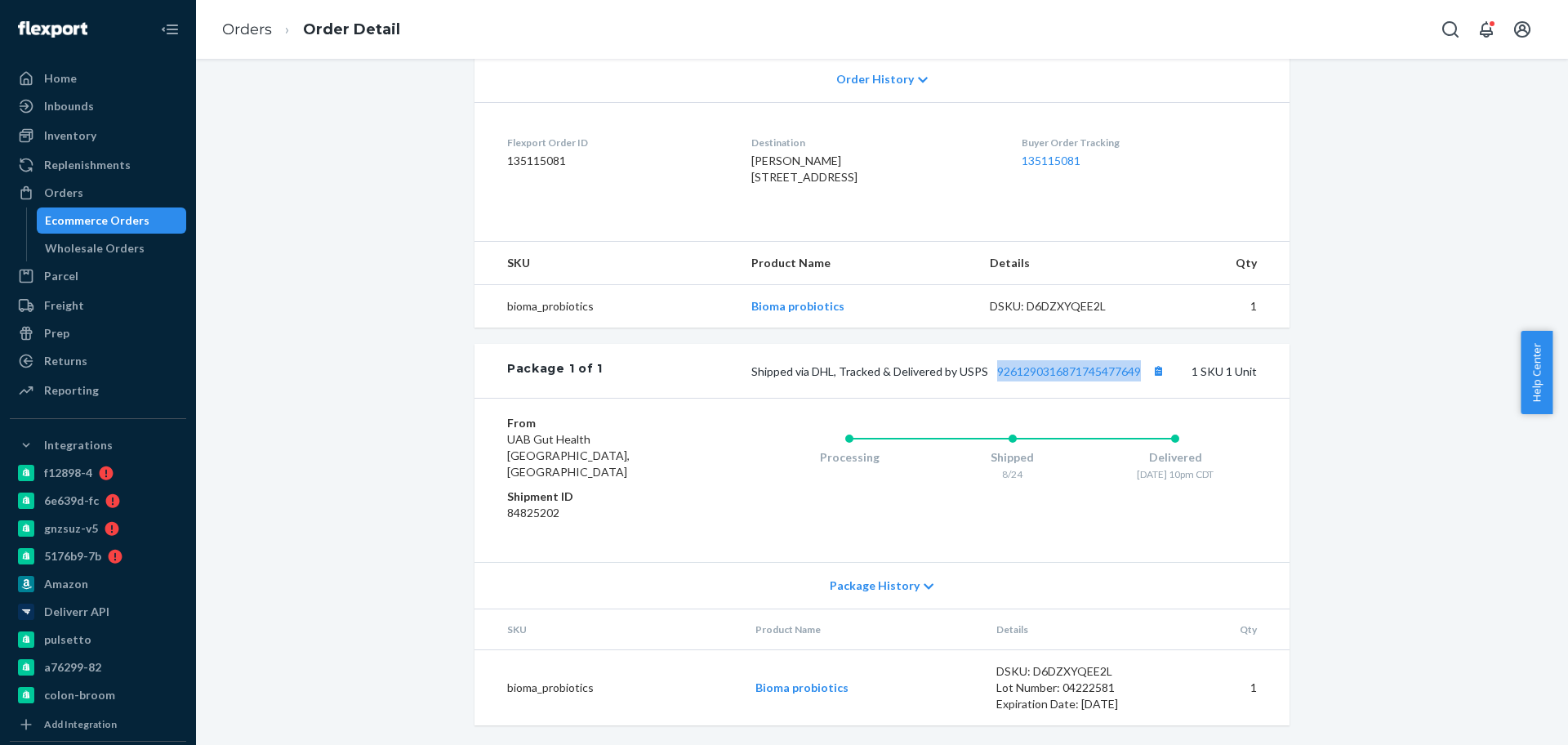
drag, startPoint x: 987, startPoint y: 402, endPoint x: 1144, endPoint y: 399, distance: 157.0
click at [1144, 398] on div "Package 1 of 1 Shipped via DHL, Tracked & Delivered by USPS 9261290316871745477…" at bounding box center [881, 370] width 815 height 54
copy link "9261290316871745477649"
